Goal: Information Seeking & Learning: Find specific fact

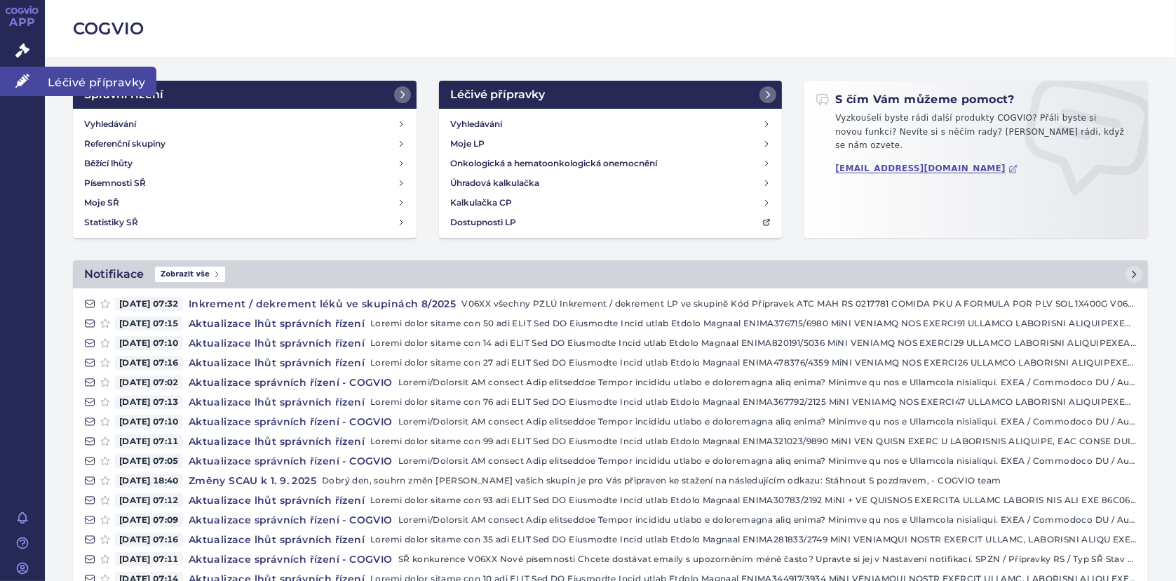
click at [21, 79] on icon at bounding box center [22, 81] width 14 height 14
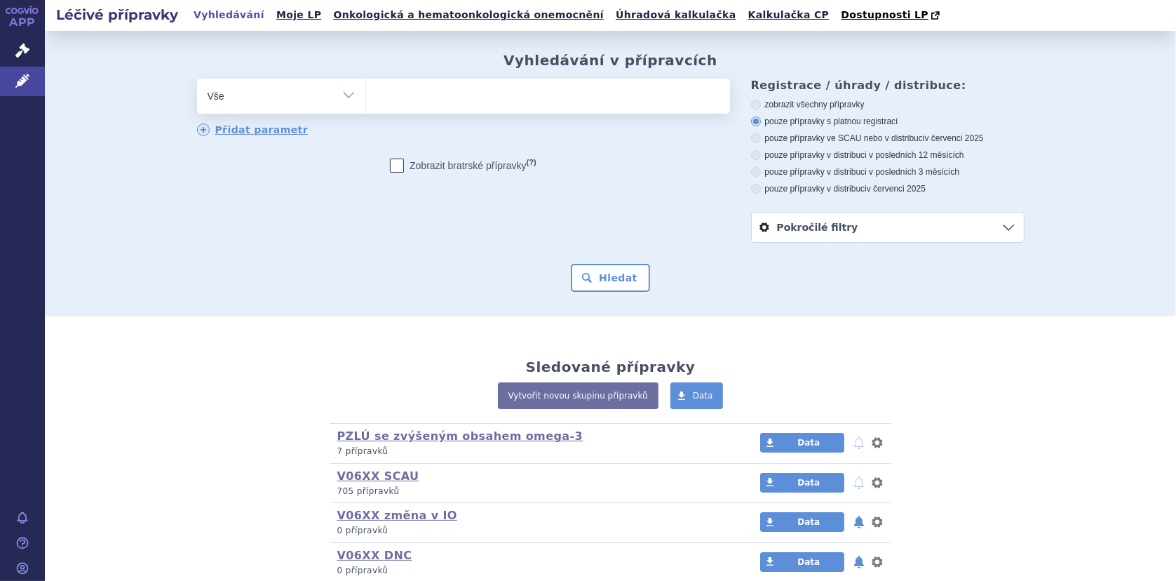
click at [419, 107] on ul at bounding box center [548, 93] width 364 height 29
click at [366, 107] on select at bounding box center [365, 95] width 1 height 35
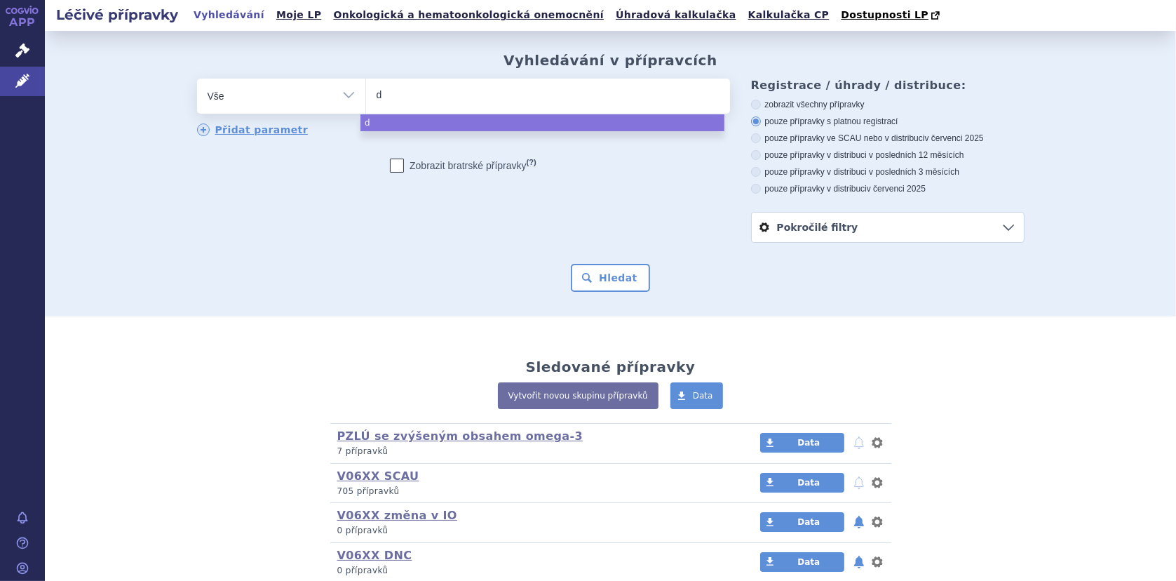
type input "di"
type input "dia"
type input "diaso"
type input "diasomn"
type input "diasom"
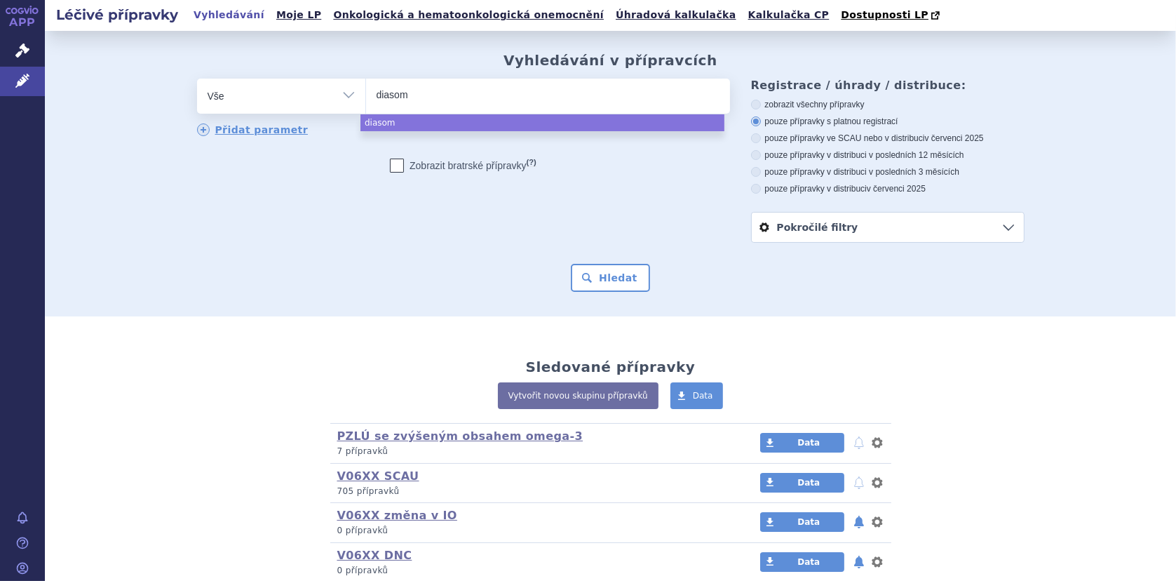
type input "diaso"
type input "diason"
select select "diason"
click at [612, 273] on button "Hledat" at bounding box center [610, 278] width 79 height 28
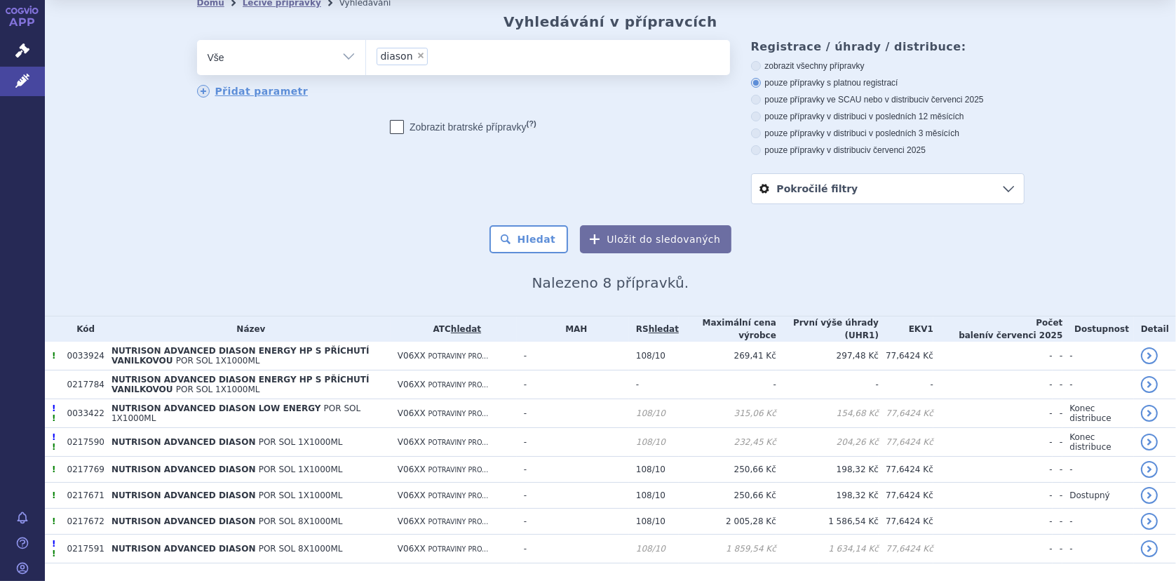
scroll to position [76, 0]
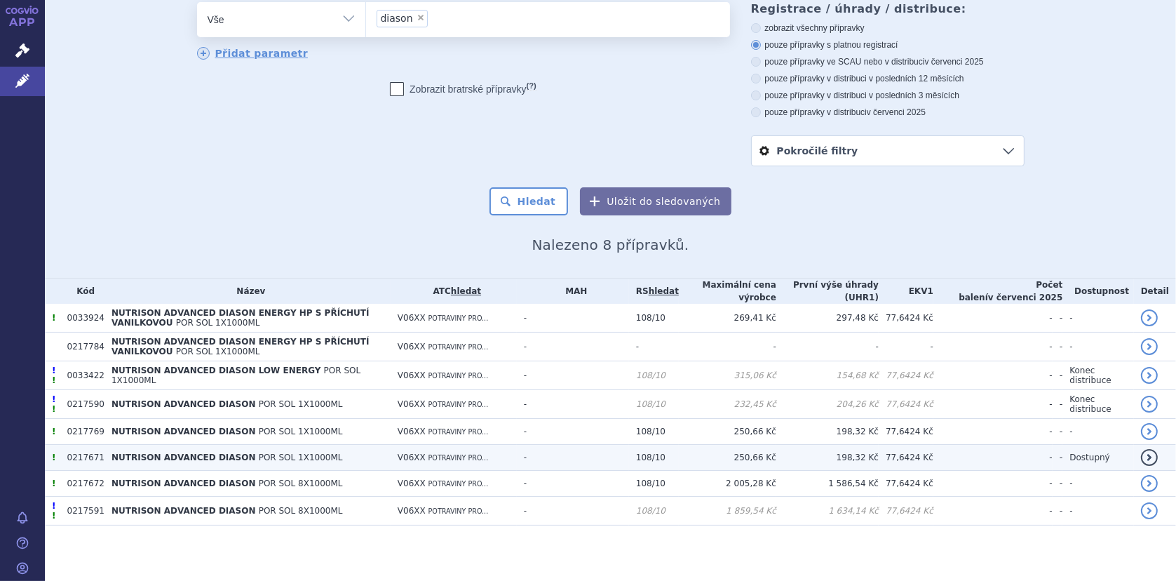
click at [88, 455] on td "0217671" at bounding box center [82, 458] width 44 height 26
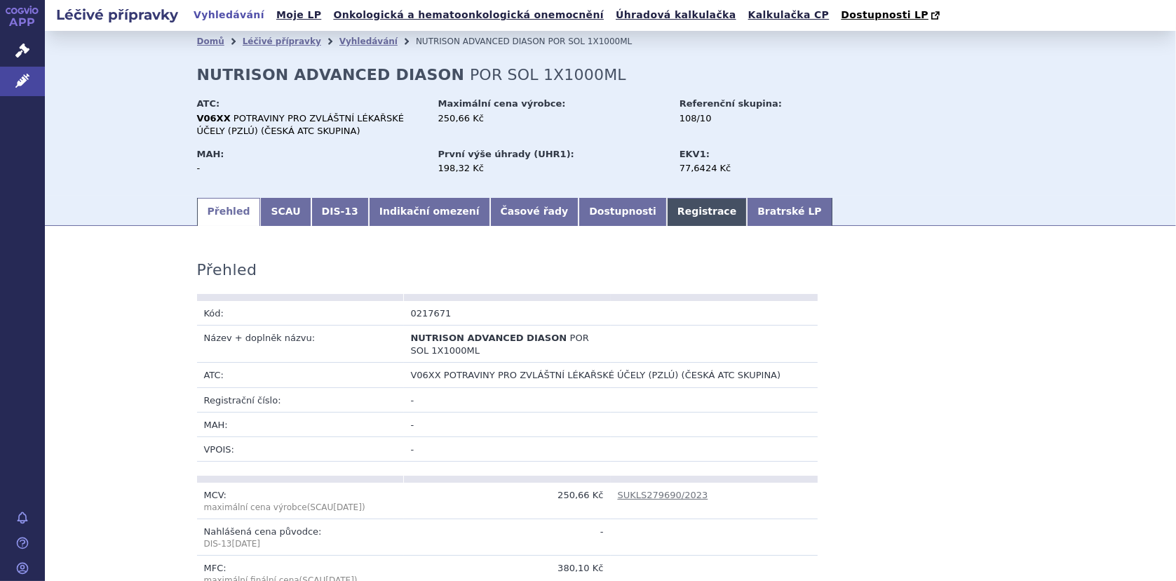
click at [667, 210] on link "Registrace" at bounding box center [707, 212] width 80 height 28
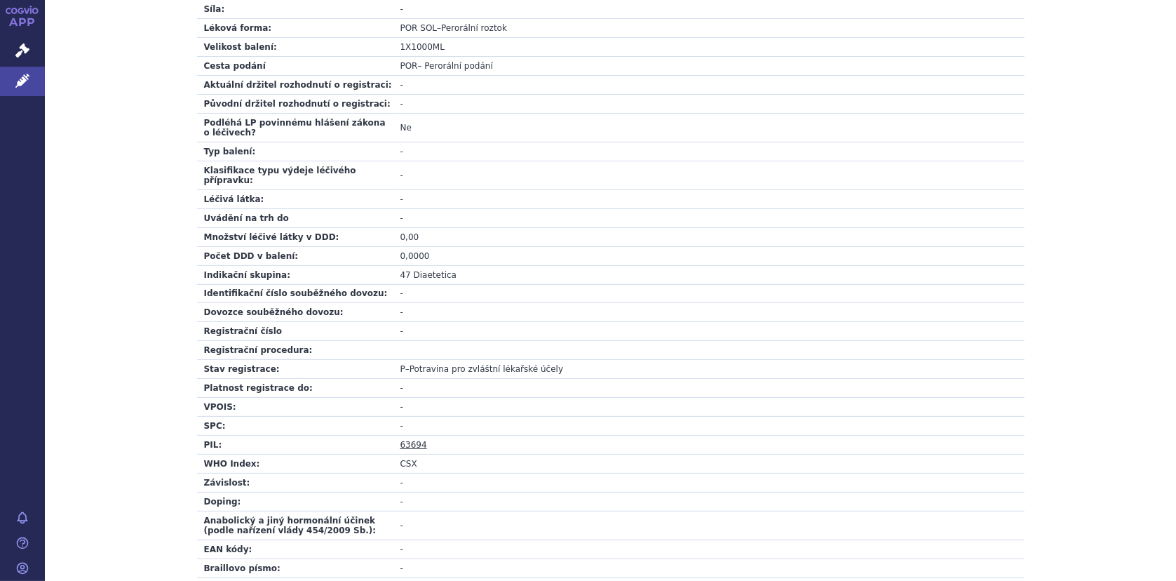
scroll to position [461, 0]
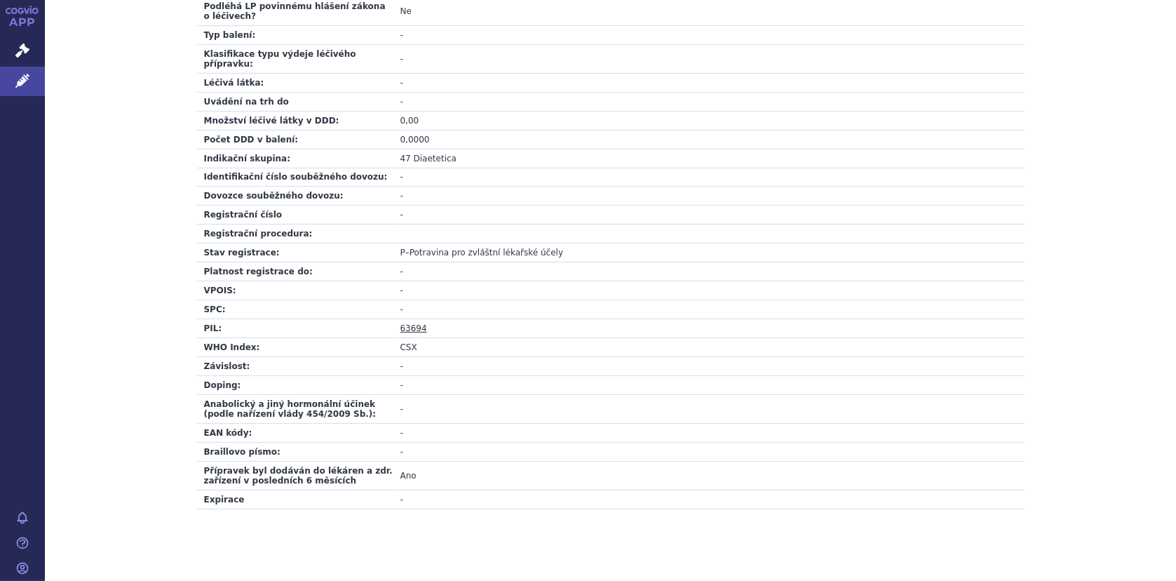
click at [408, 323] on link "63694" at bounding box center [414, 328] width 27 height 10
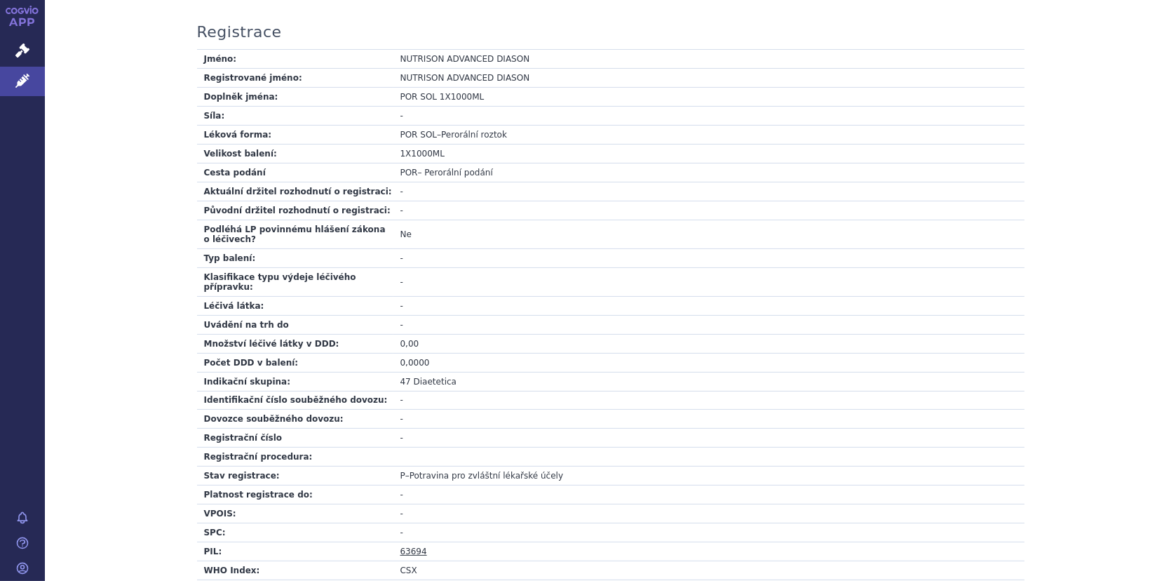
scroll to position [421, 0]
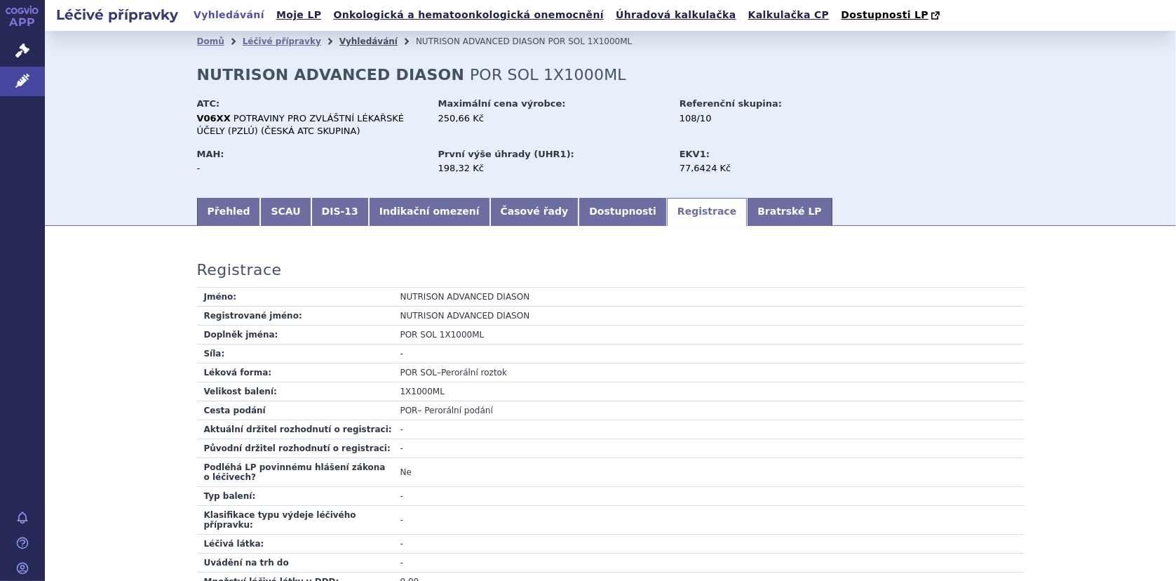
click at [340, 43] on link "Vyhledávání" at bounding box center [369, 41] width 58 height 10
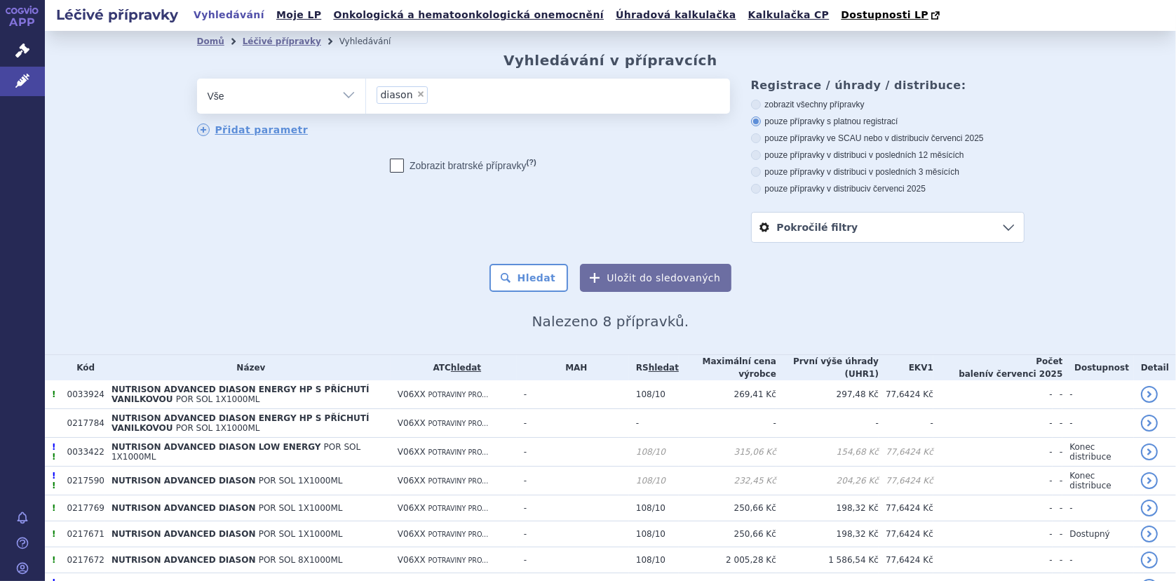
scroll to position [76, 0]
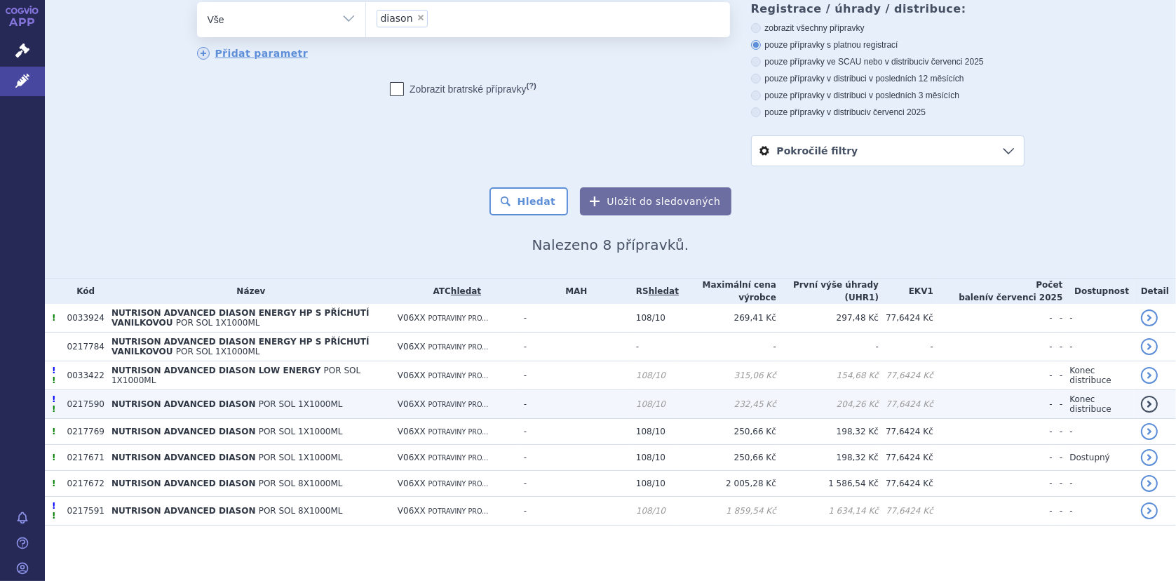
click at [152, 403] on span "NUTRISON ADVANCED DIASON" at bounding box center [184, 404] width 145 height 10
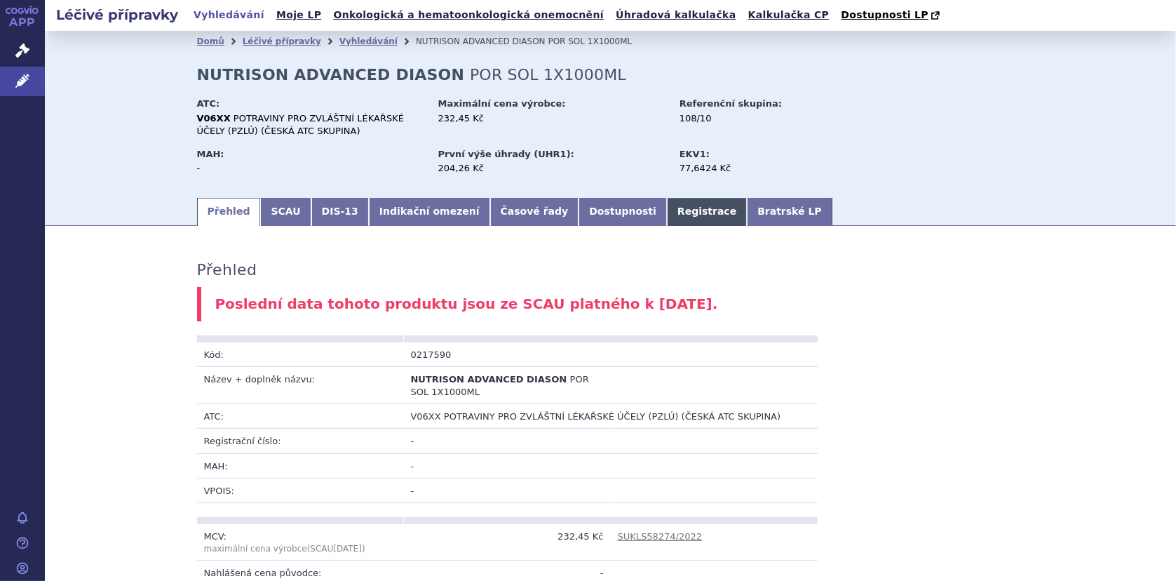
click at [667, 208] on link "Registrace" at bounding box center [707, 212] width 80 height 28
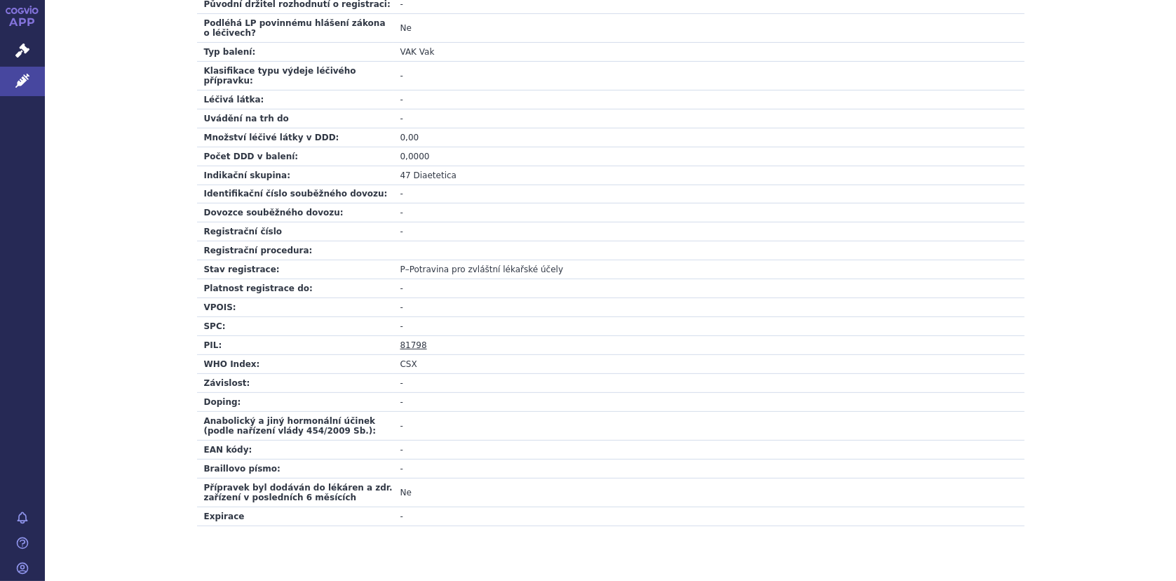
scroll to position [509, 0]
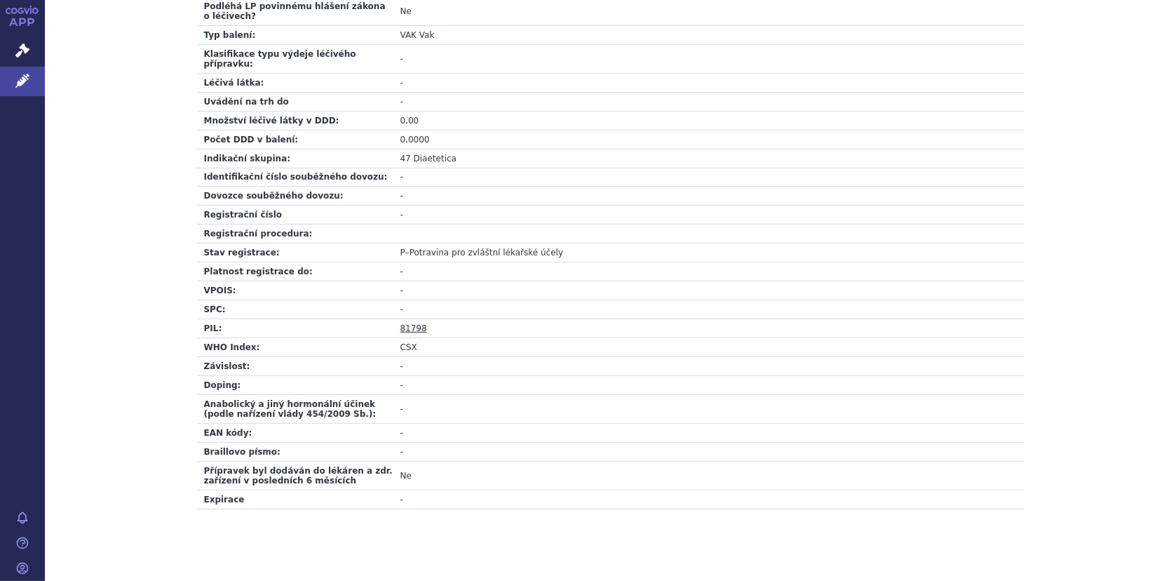
click at [410, 323] on link "81798" at bounding box center [414, 328] width 27 height 10
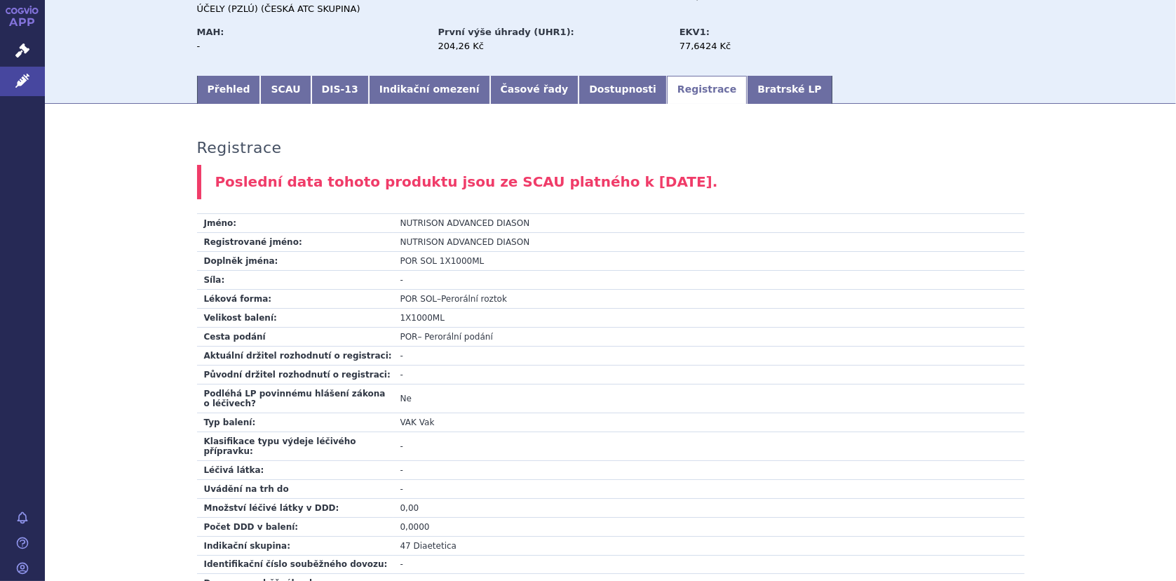
scroll to position [0, 0]
